Goal: Information Seeking & Learning: Learn about a topic

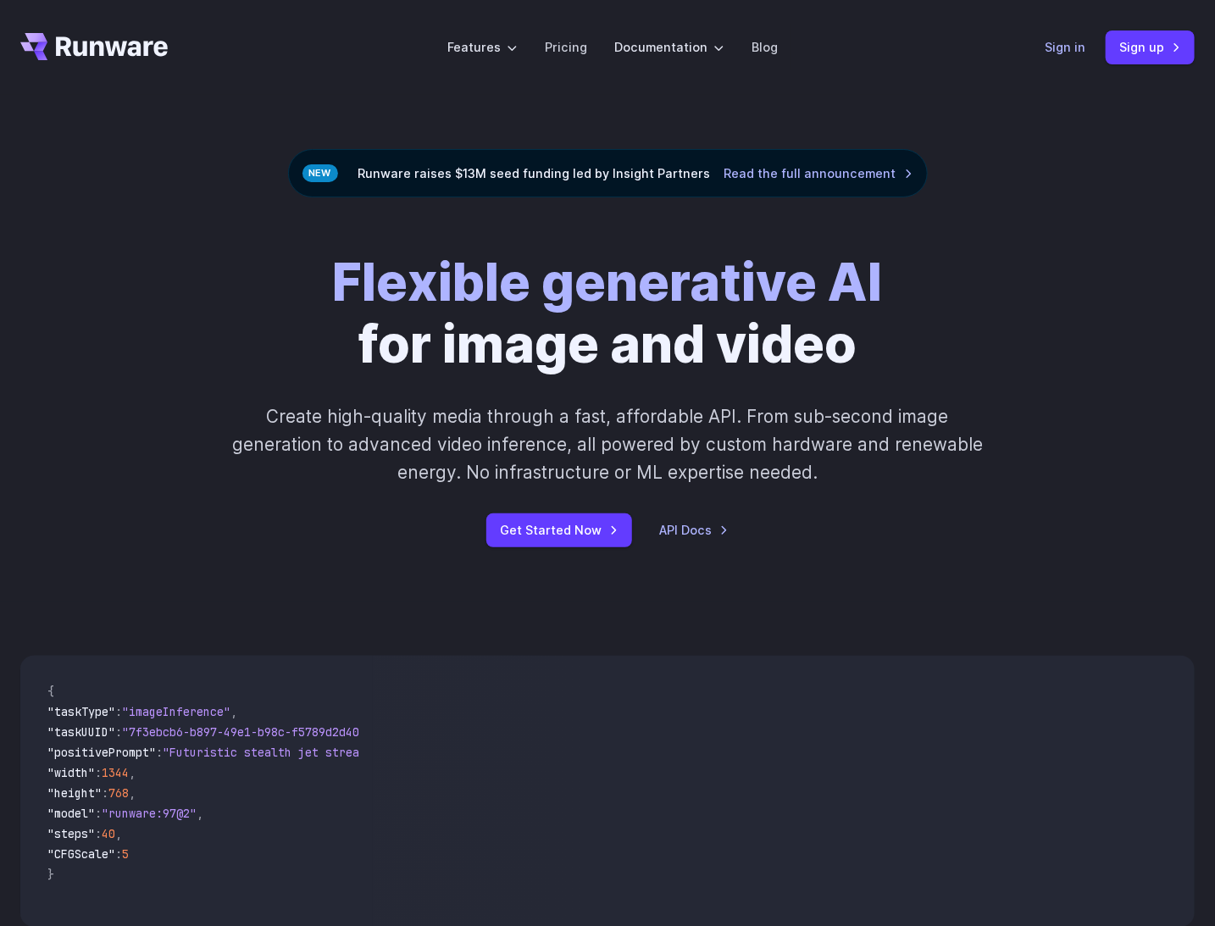
click at [1074, 55] on link "Sign in" at bounding box center [1065, 46] width 41 height 19
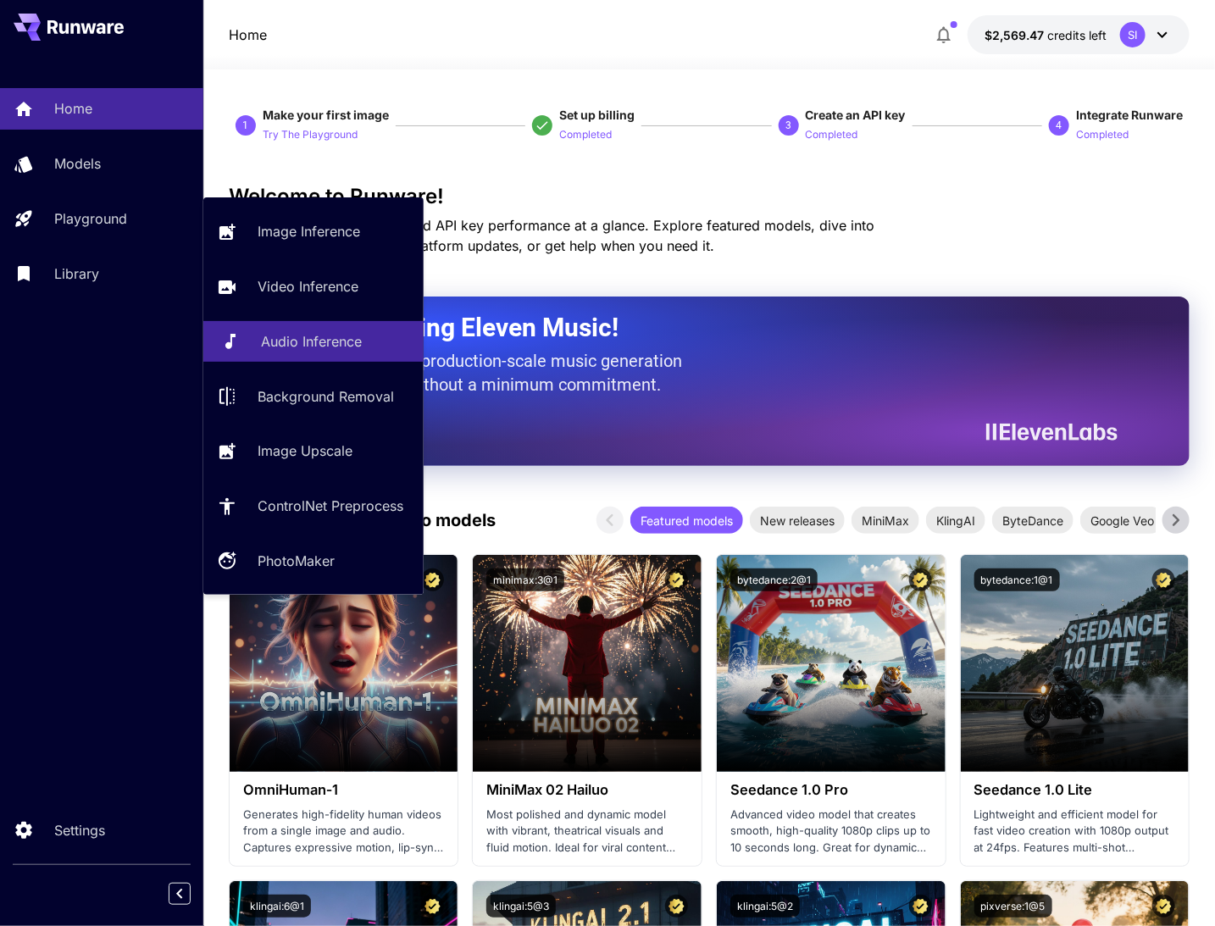
click at [296, 340] on p "Audio Inference" at bounding box center [311, 341] width 101 height 20
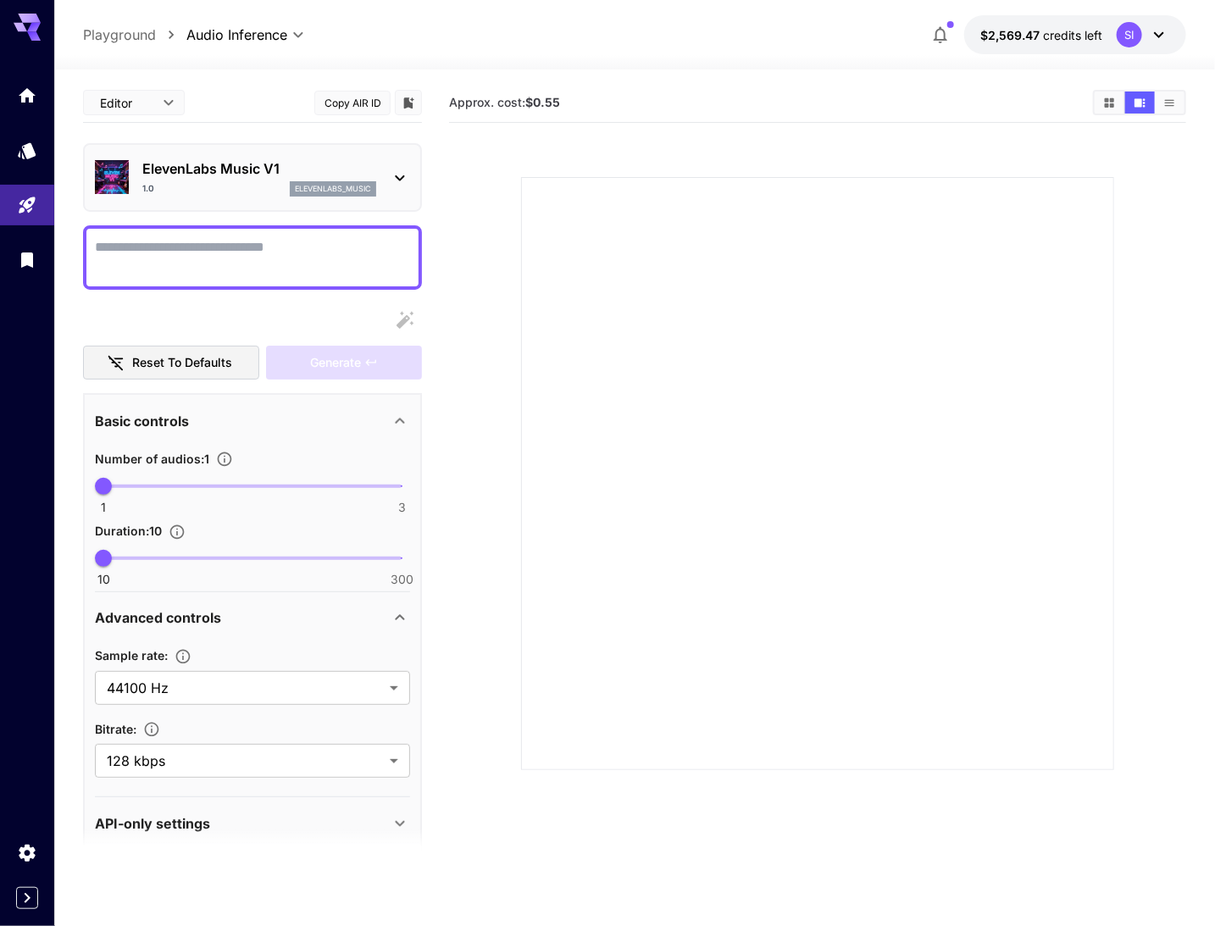
click at [363, 97] on button "Copy AIR ID" at bounding box center [352, 103] width 76 height 25
click at [246, 163] on p "ElevenLabs Music V1" at bounding box center [259, 168] width 234 height 20
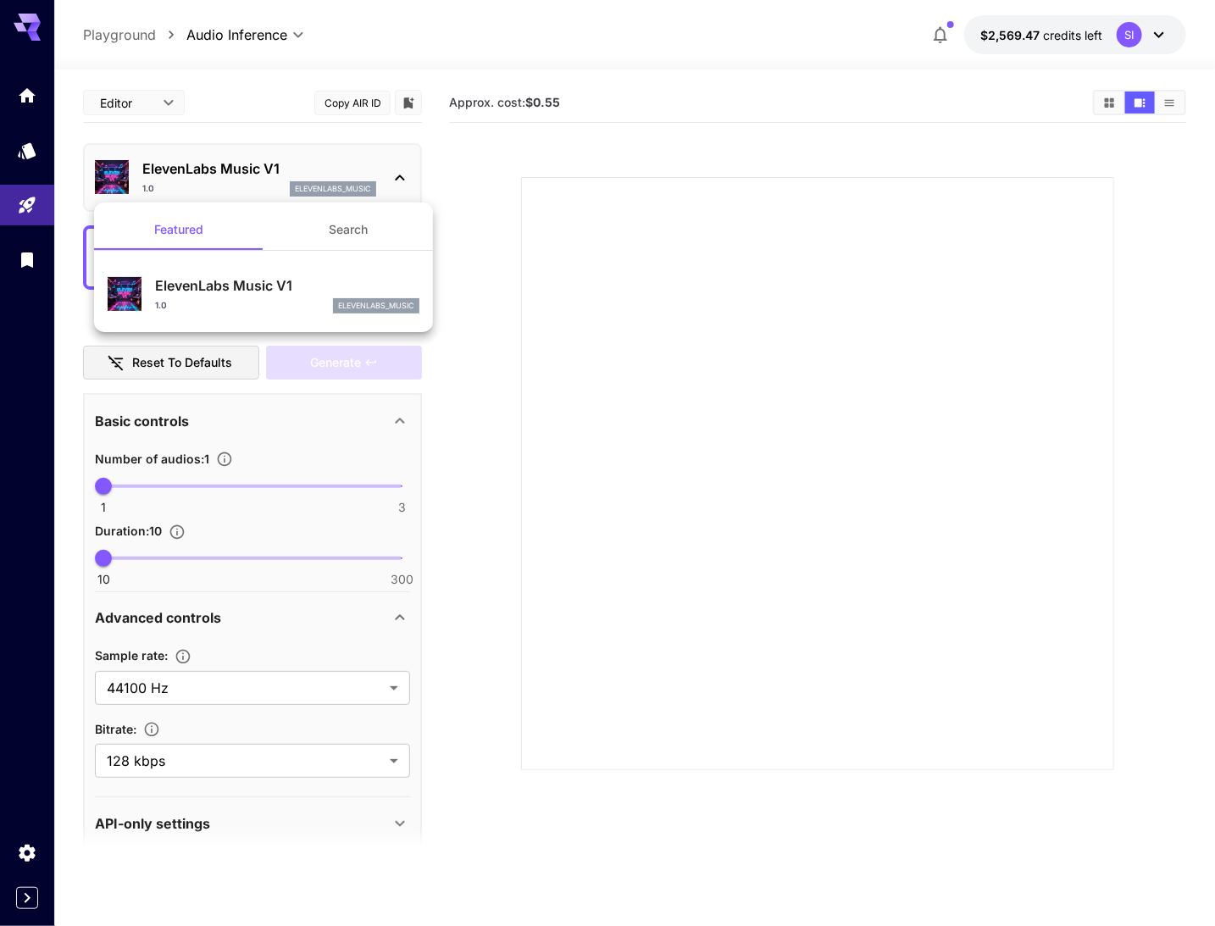
click at [246, 163] on div at bounding box center [607, 463] width 1215 height 926
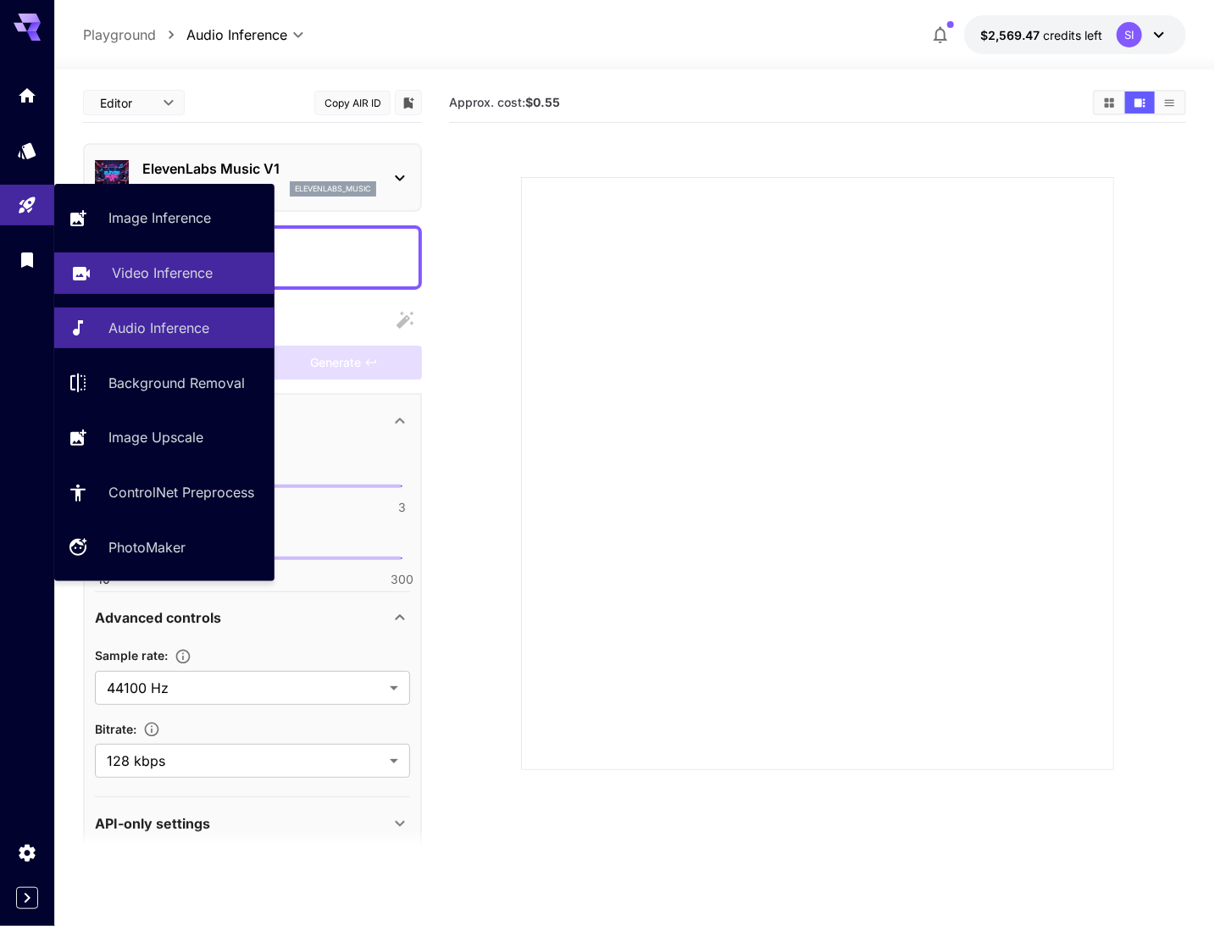
click at [166, 278] on p "Video Inference" at bounding box center [162, 273] width 101 height 20
type input "**********"
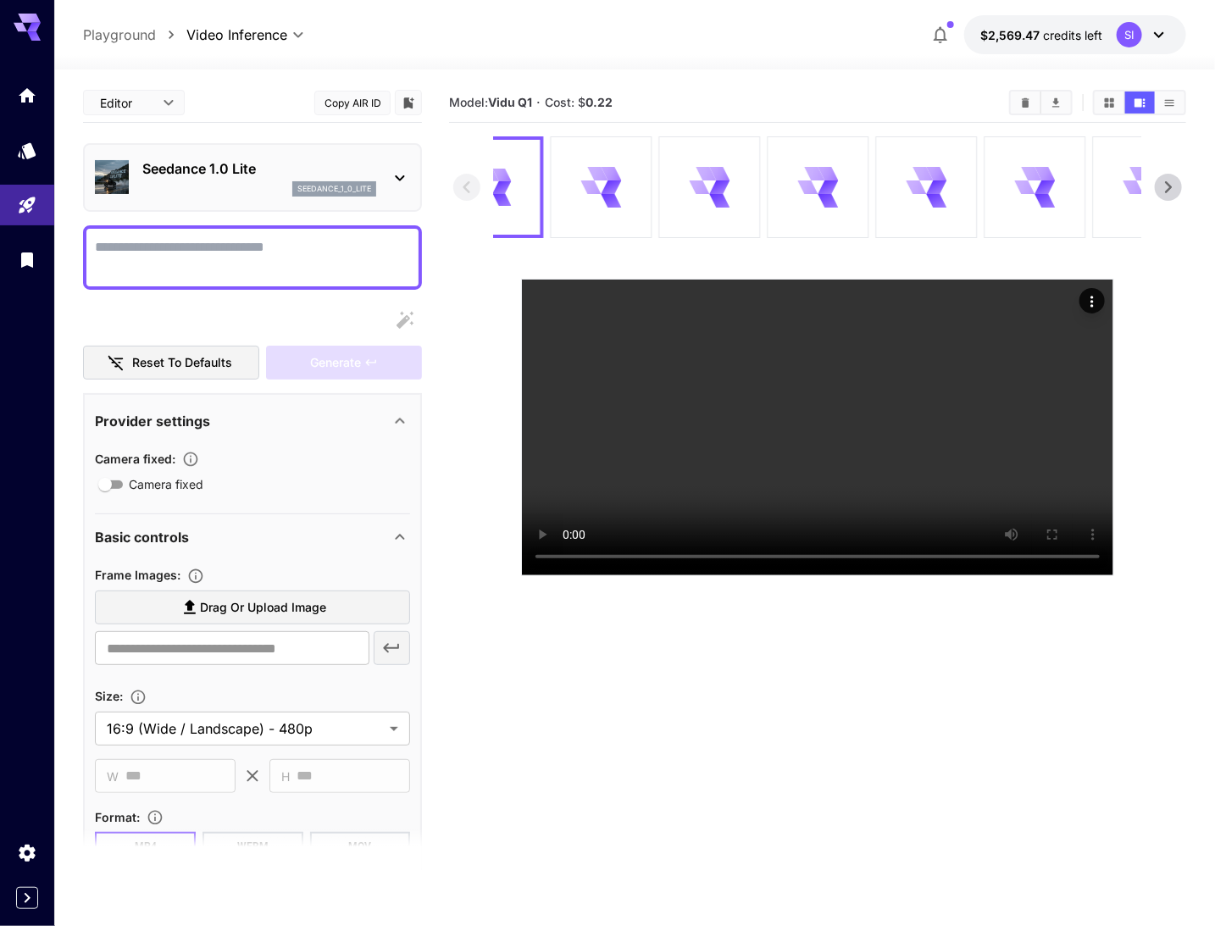
click at [158, 163] on p "Seedance 1.0 Lite" at bounding box center [259, 168] width 234 height 20
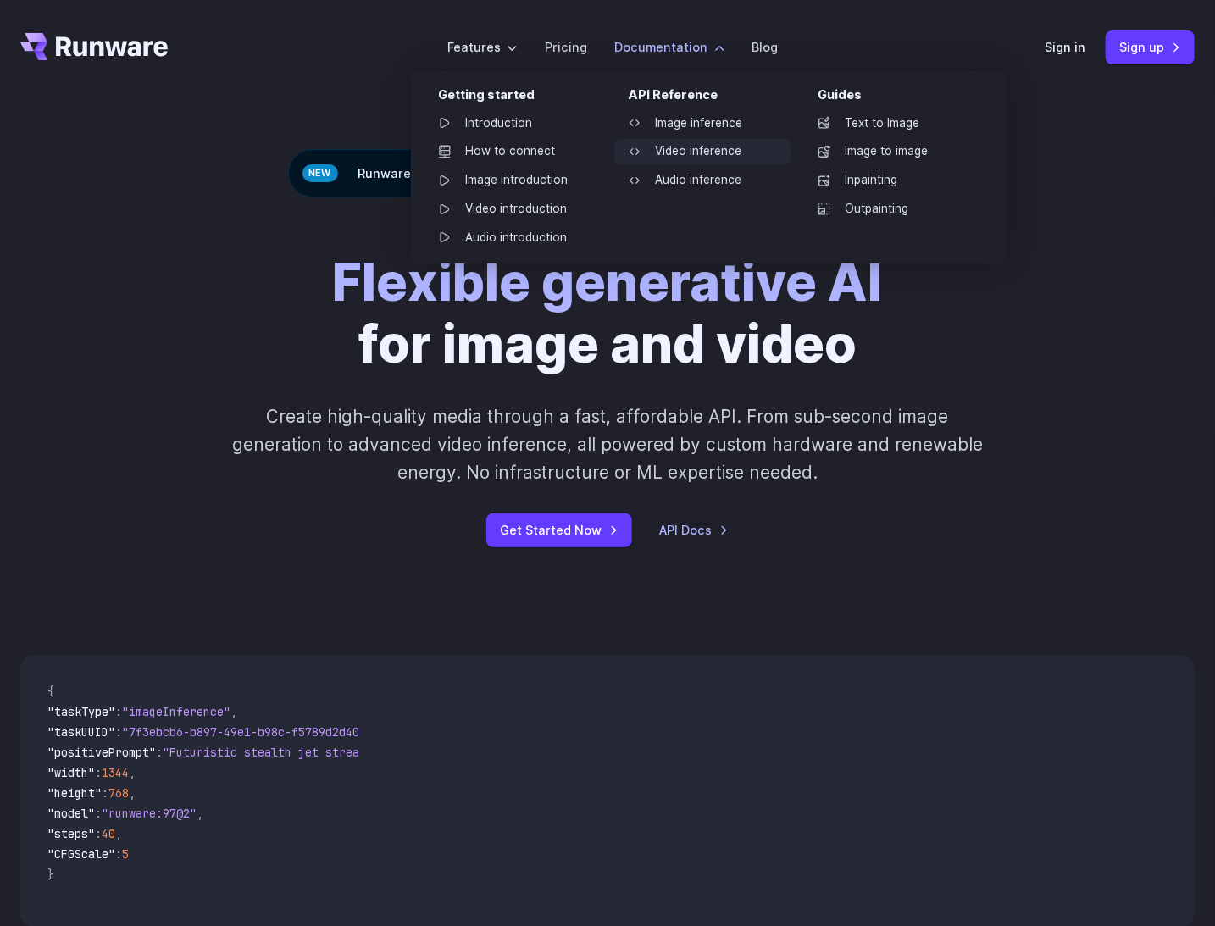
click at [675, 150] on link "Video inference" at bounding box center [702, 151] width 176 height 25
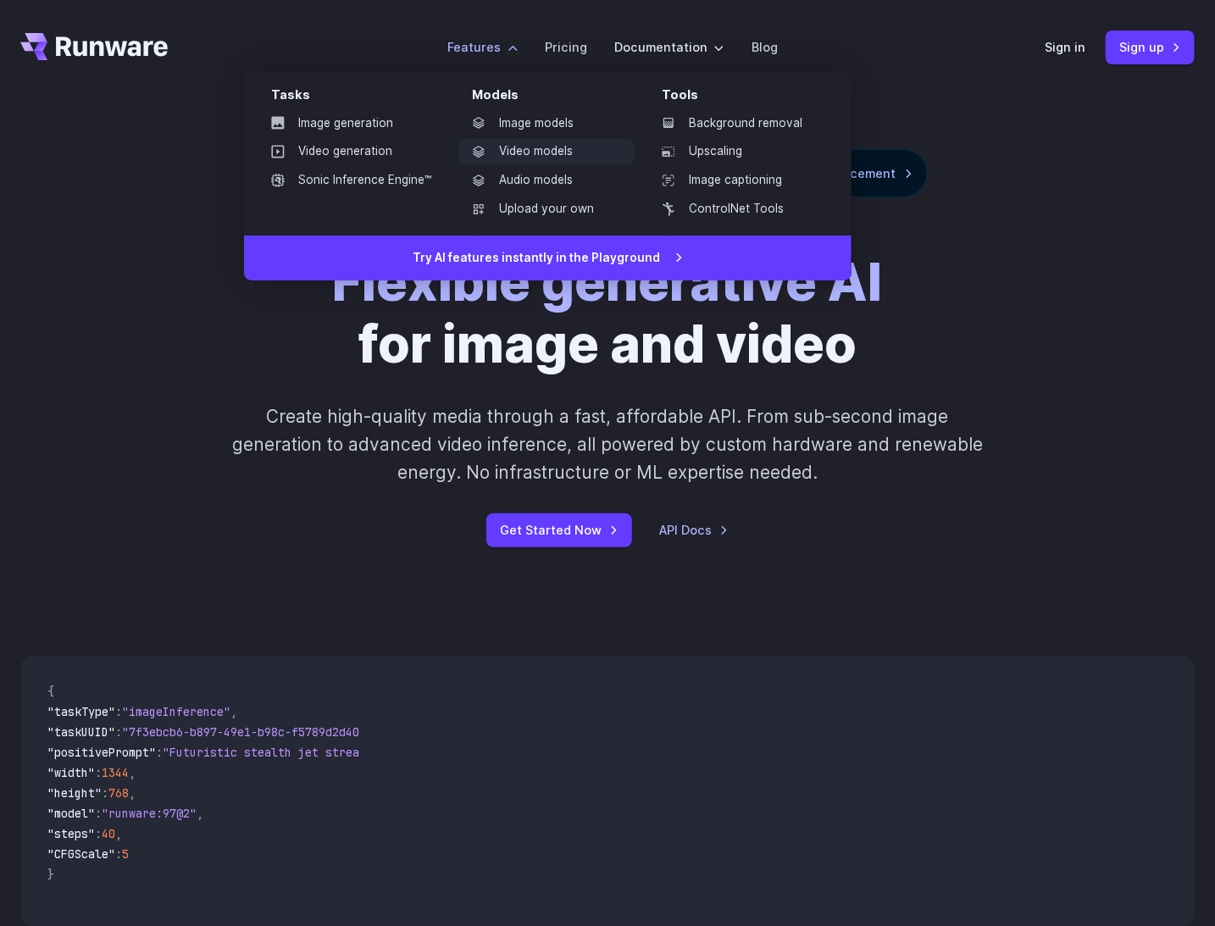
click at [515, 147] on link "Video models" at bounding box center [546, 151] width 176 height 25
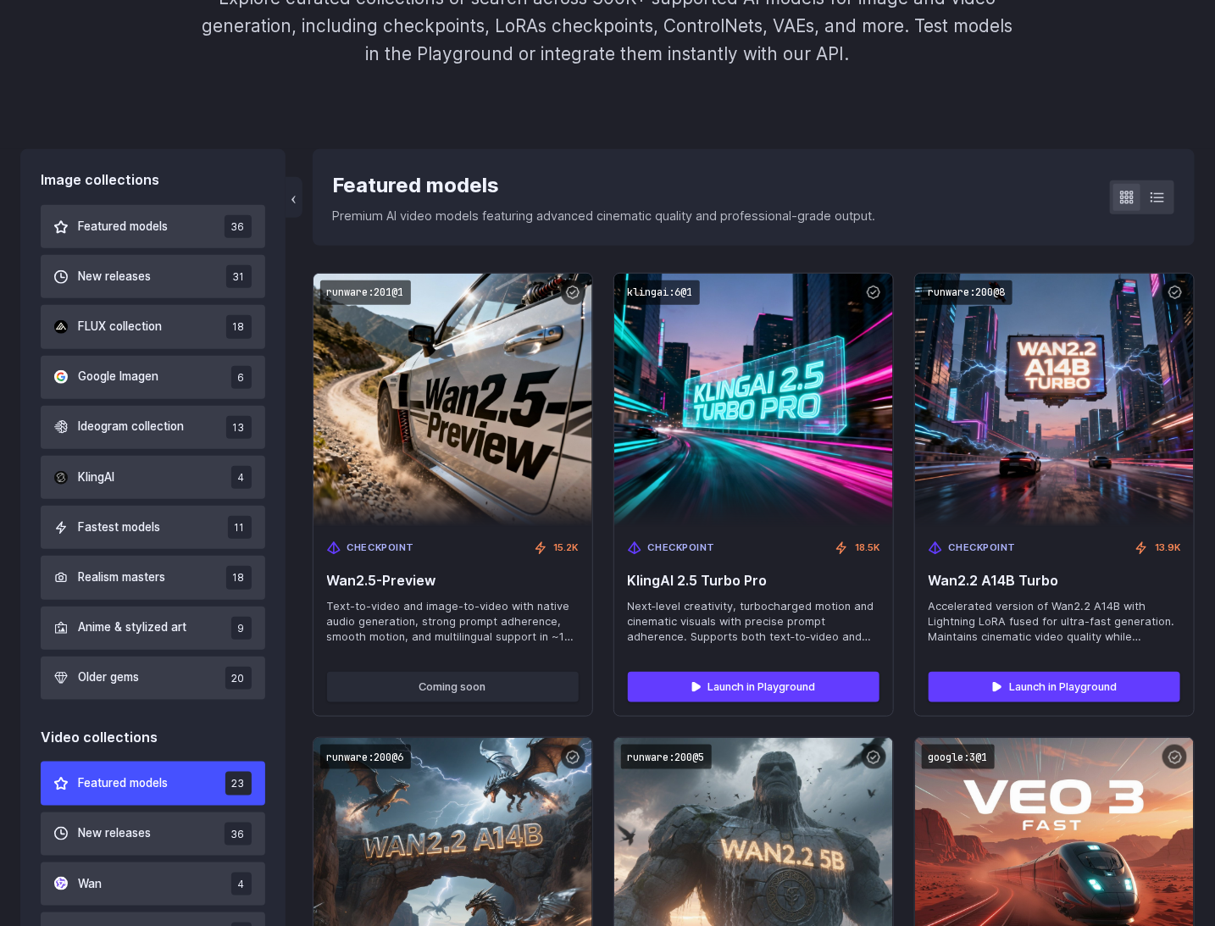
scroll to position [354, 0]
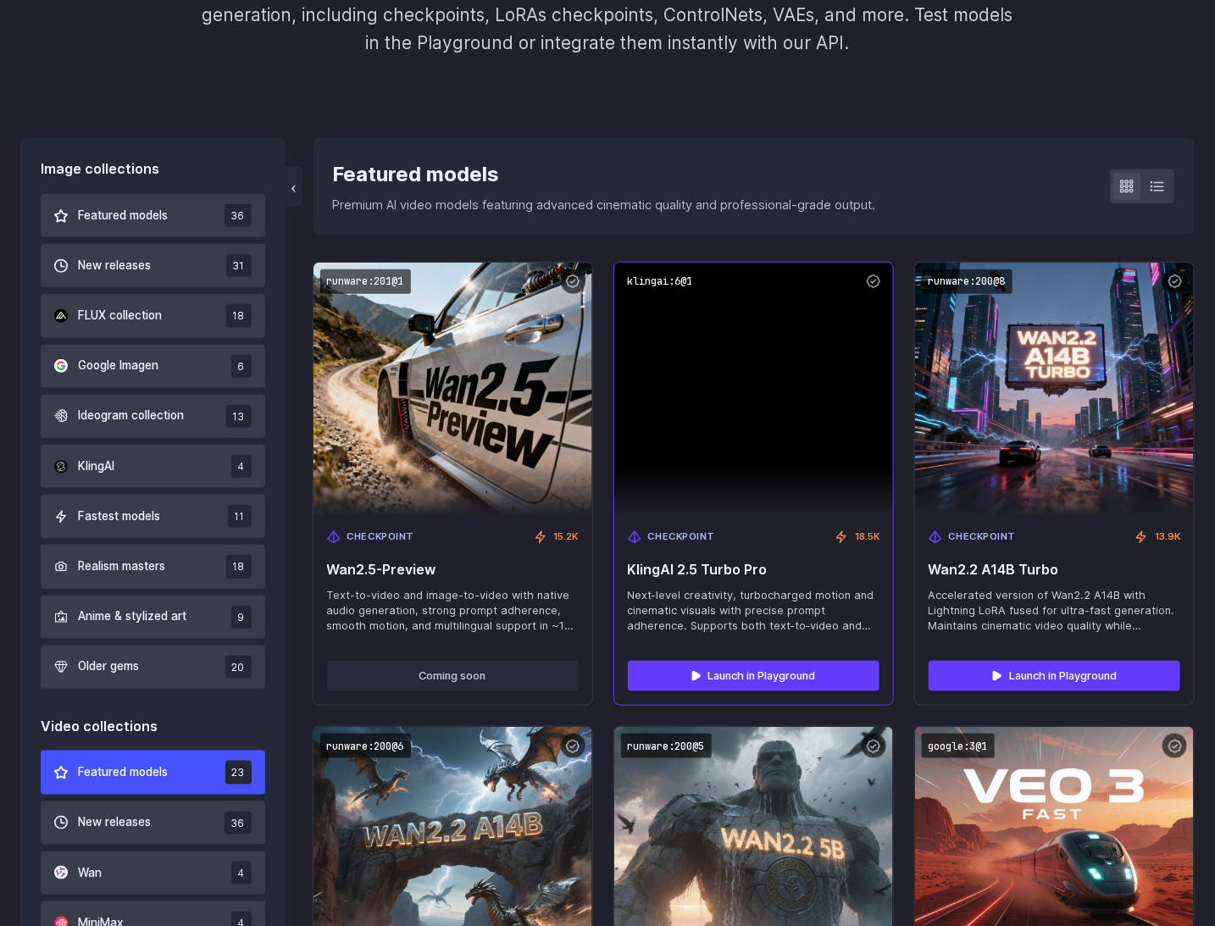
click at [1090, 138] on div "‹ Featured models Premium AI video models featuring advanced cinematic quality …" at bounding box center [754, 186] width 883 height 96
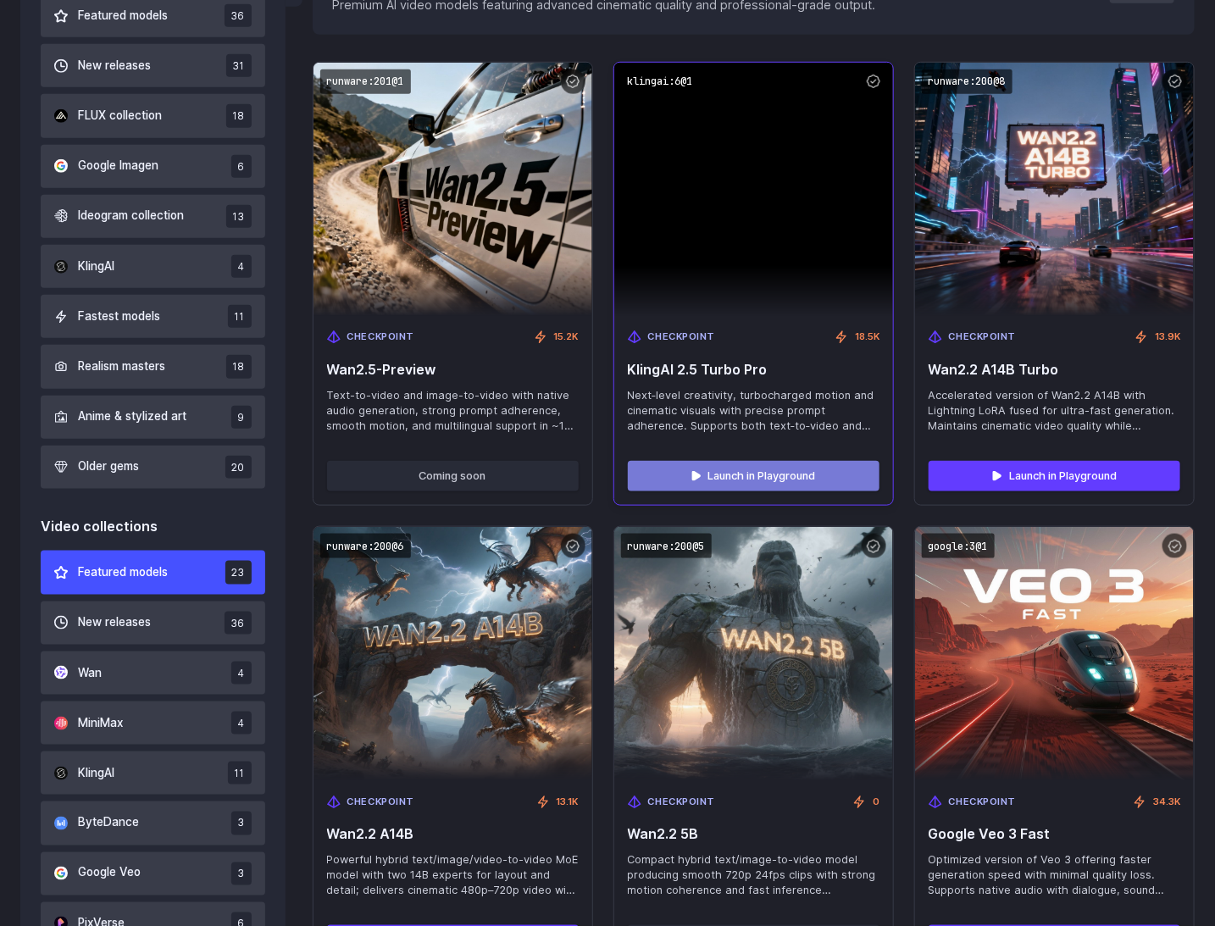
scroll to position [561, 0]
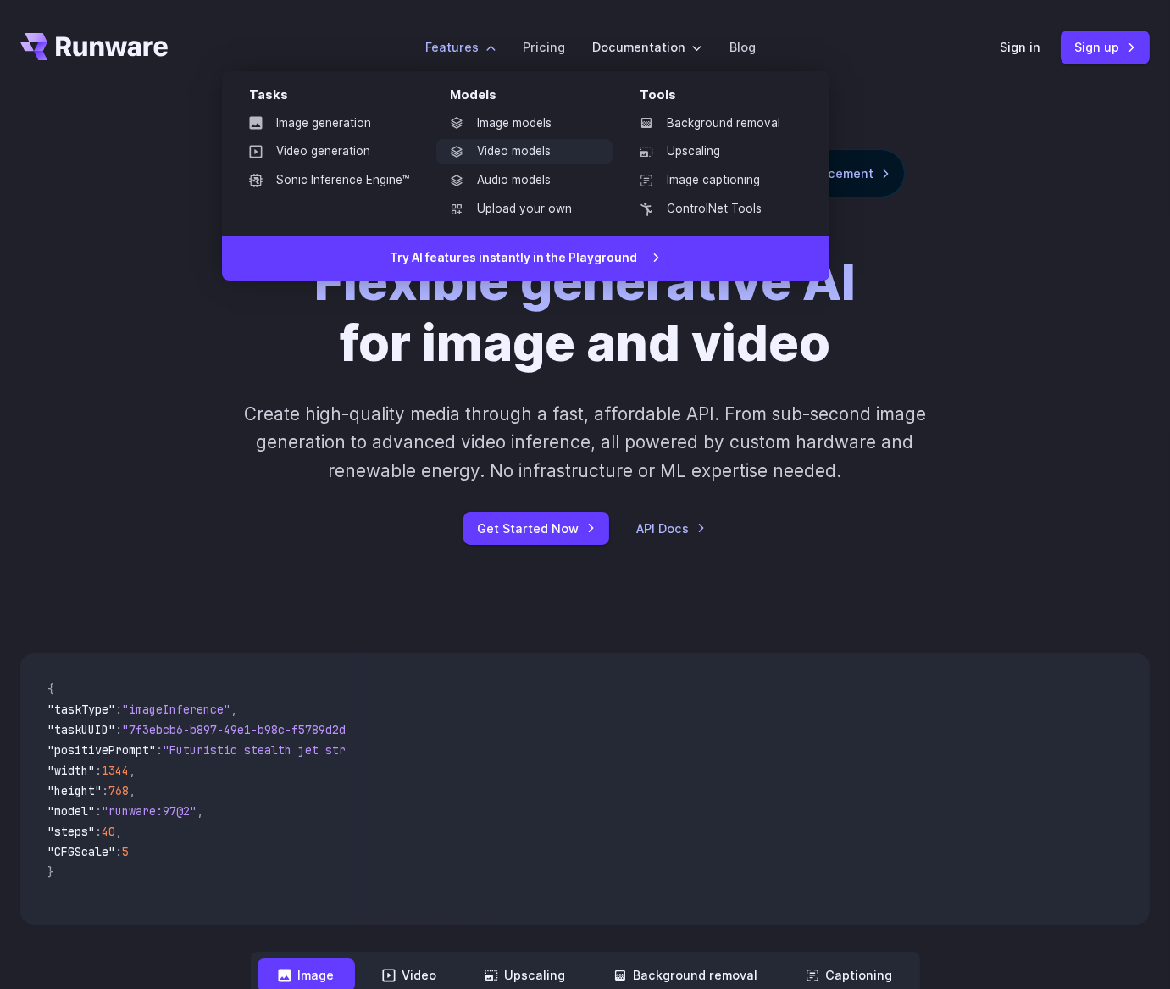
click at [511, 155] on link "Video models" at bounding box center [524, 151] width 176 height 25
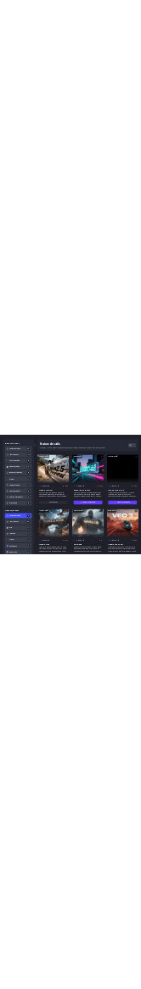
scroll to position [453, 0]
